Goal: Information Seeking & Learning: Learn about a topic

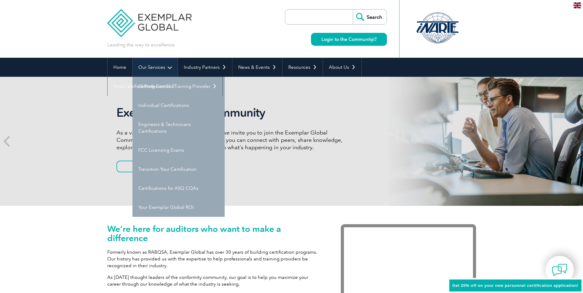
click at [162, 69] on link "Our Services" at bounding box center [154, 67] width 45 height 19
click at [169, 65] on link "Our Services" at bounding box center [154, 67] width 45 height 19
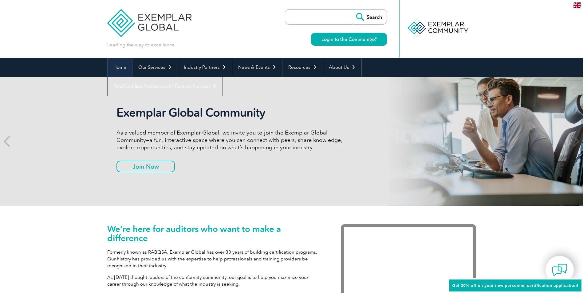
click at [113, 68] on link "Home" at bounding box center [120, 67] width 25 height 19
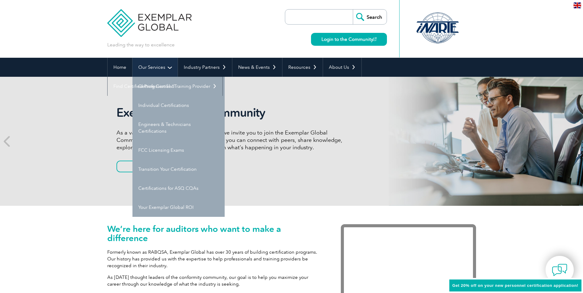
click at [144, 61] on link "Our Services" at bounding box center [154, 67] width 45 height 19
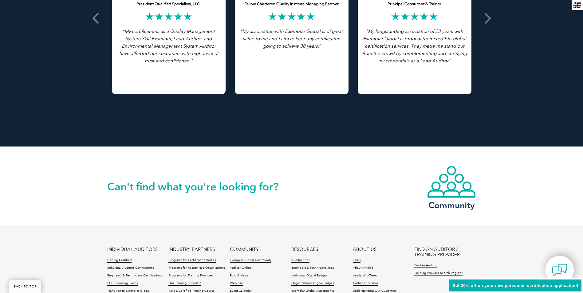
scroll to position [1390, 0]
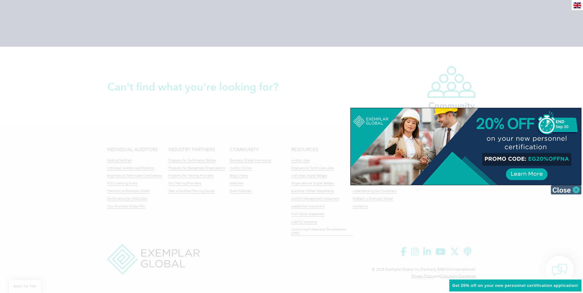
click at [571, 191] on img at bounding box center [565, 189] width 31 height 9
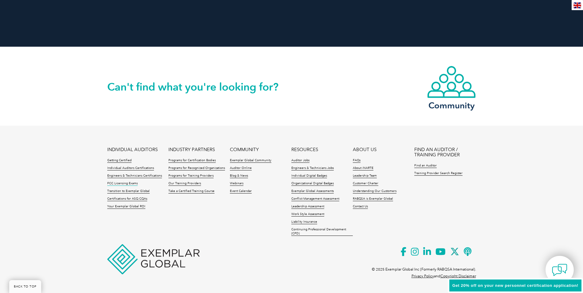
click at [117, 185] on link "FCC Licensing Exams" at bounding box center [122, 184] width 30 height 4
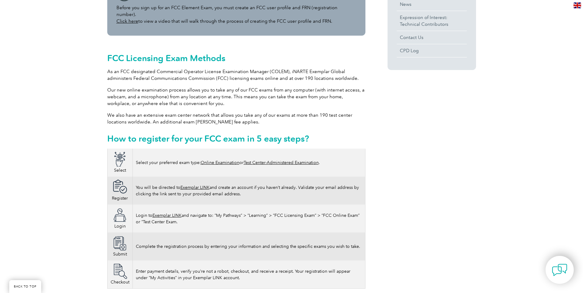
scroll to position [338, 0]
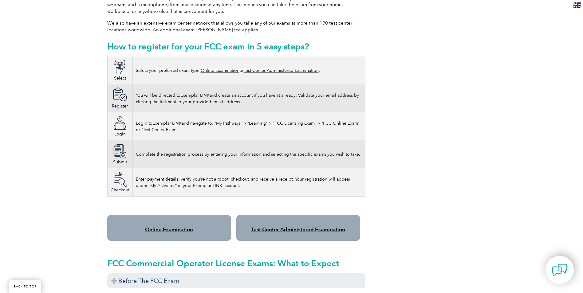
click at [169, 227] on link "Online Examination" at bounding box center [169, 229] width 48 height 6
click at [170, 226] on link "Online Examination" at bounding box center [169, 229] width 48 height 6
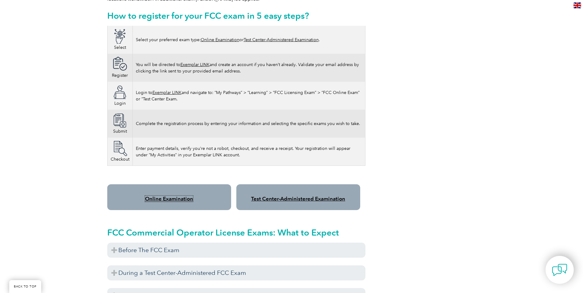
scroll to position [399, 0]
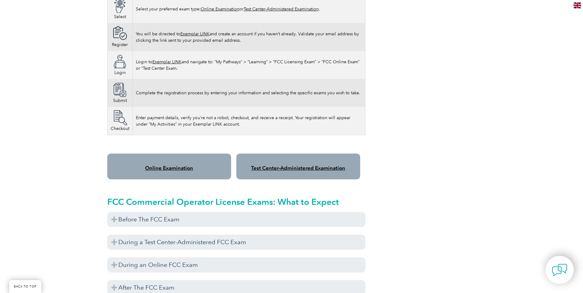
click at [172, 170] on link "Online Examination" at bounding box center [169, 168] width 48 height 6
